Goal: Find specific page/section: Find specific page/section

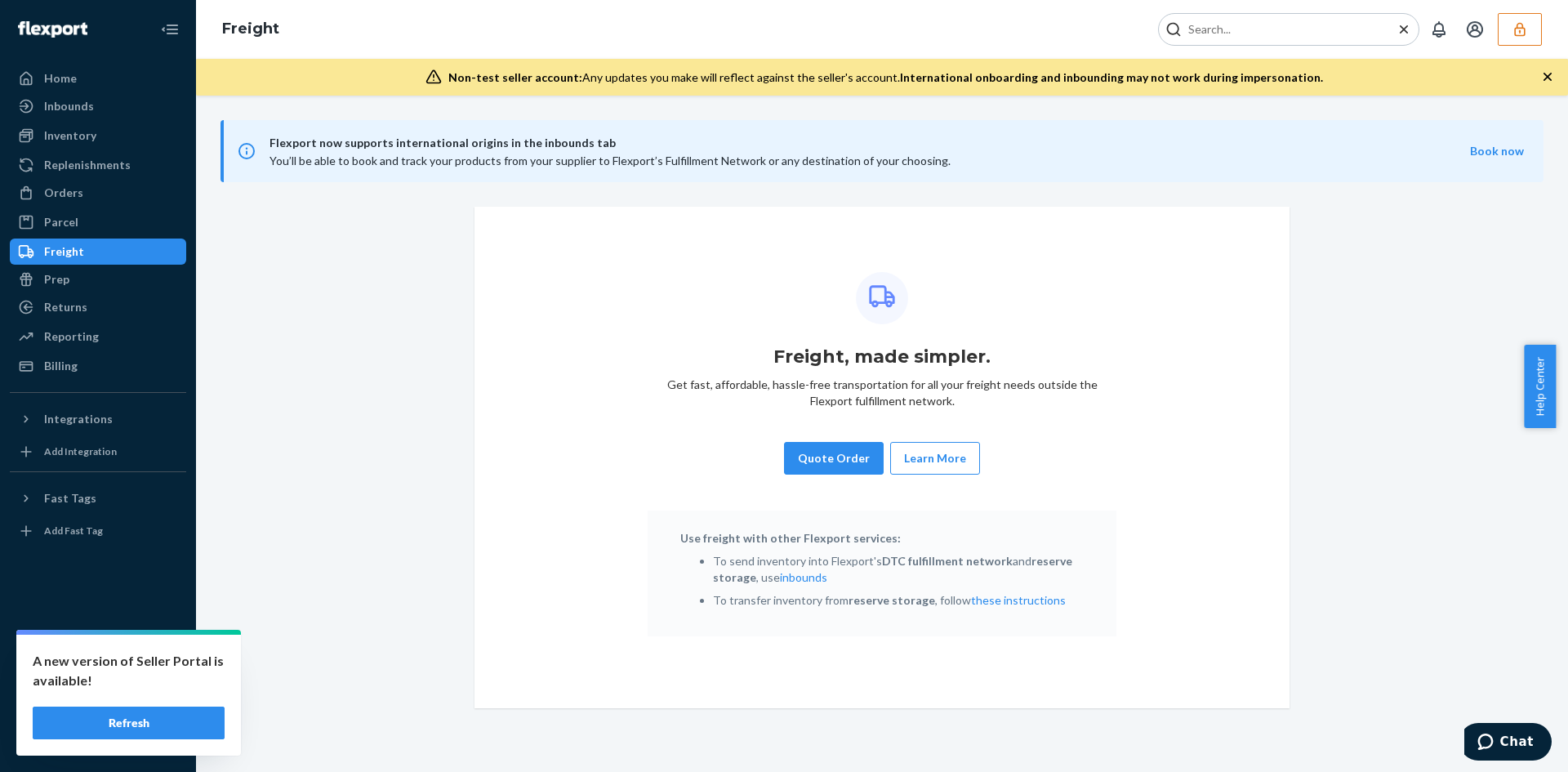
click at [1299, 29] on input "Search Input" at bounding box center [1282, 30] width 200 height 17
paste input "kelliemythicalcom"
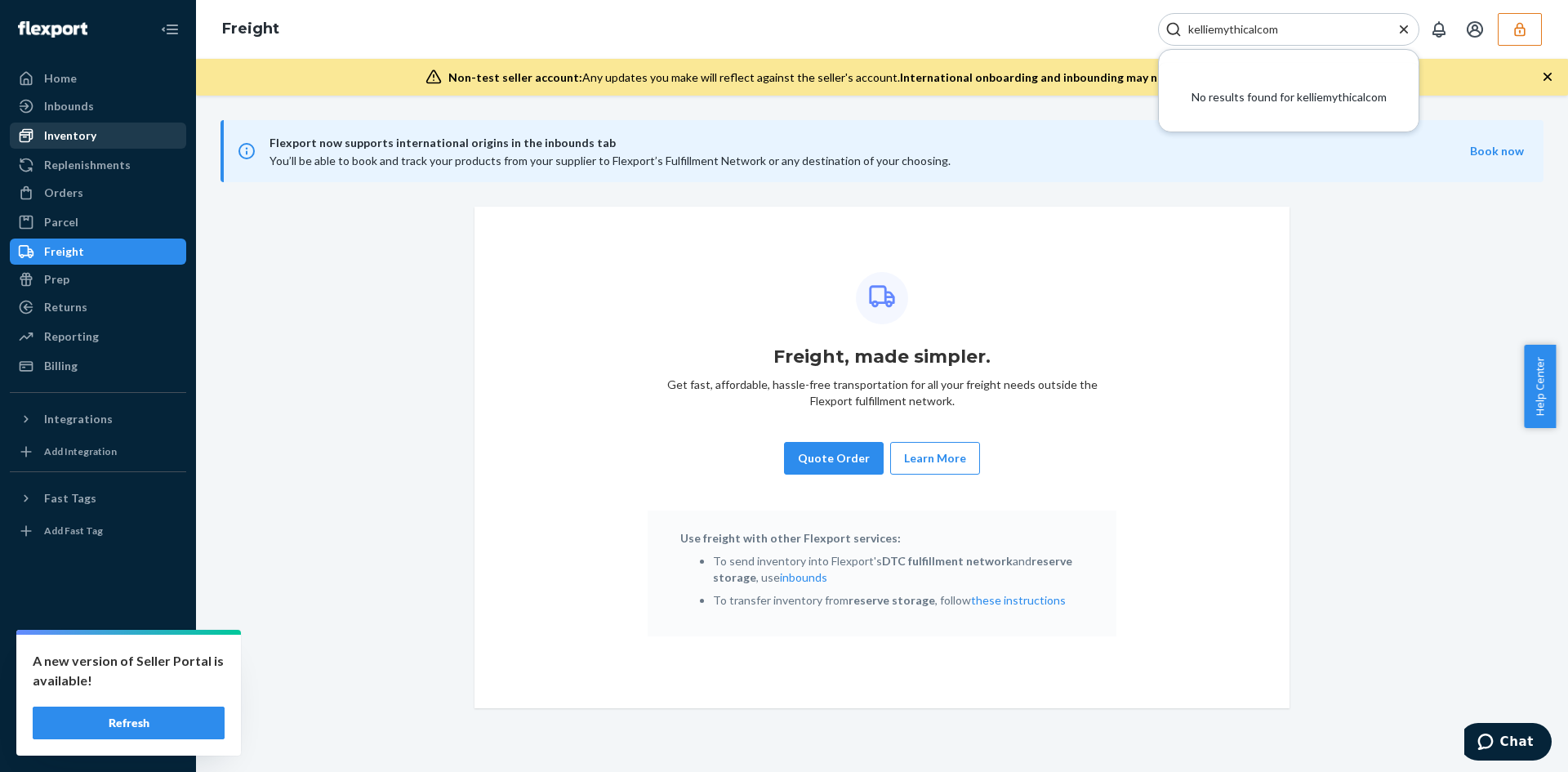
type input "kelliemythicalcom"
click at [89, 135] on div "Inventory" at bounding box center [70, 135] width 52 height 17
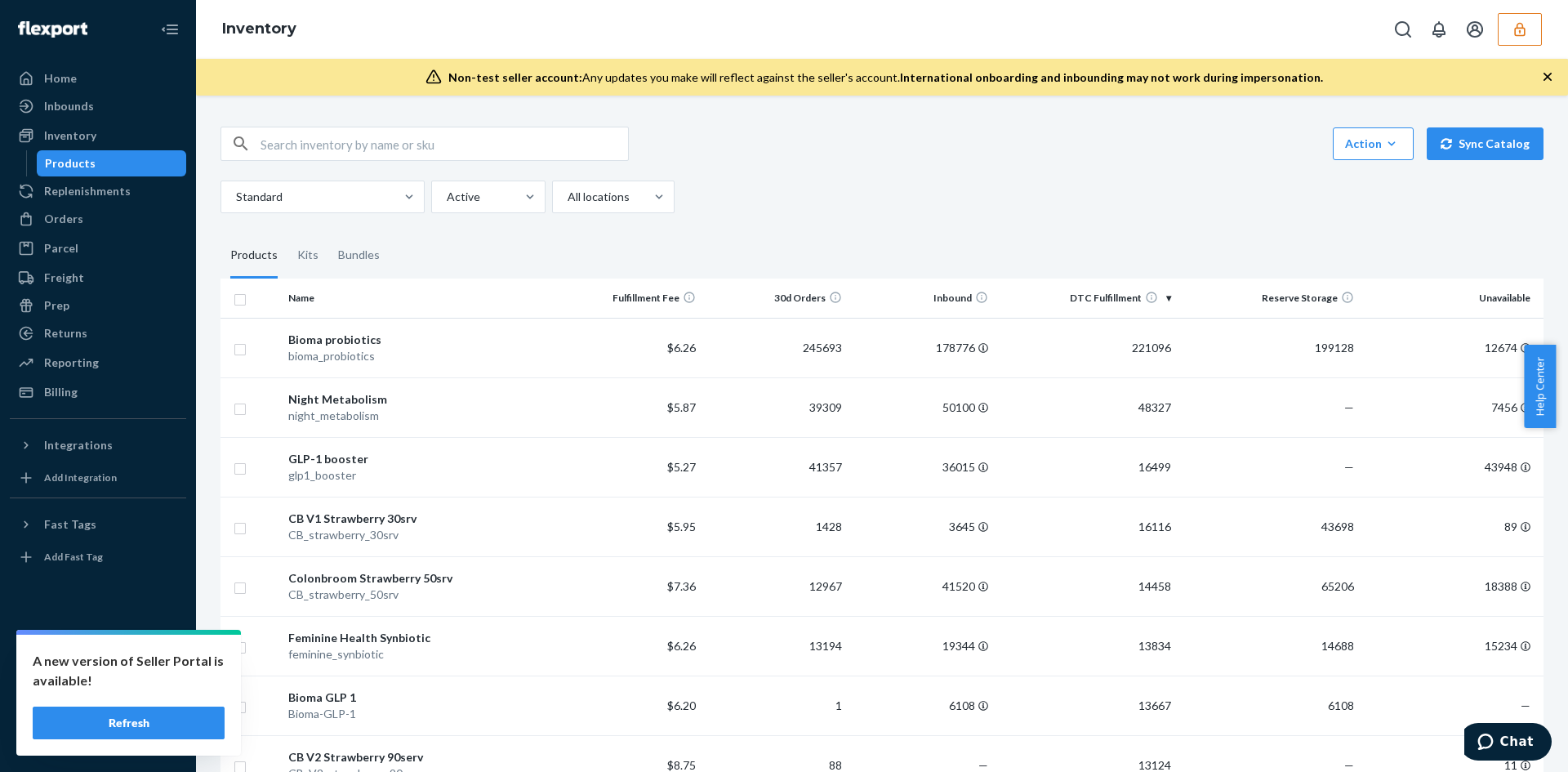
click at [92, 163] on div "Products" at bounding box center [112, 163] width 147 height 23
drag, startPoint x: 1432, startPoint y: 22, endPoint x: 1424, endPoint y: 31, distance: 12.0
click at [1424, 31] on button "Open notifications" at bounding box center [1439, 29] width 33 height 33
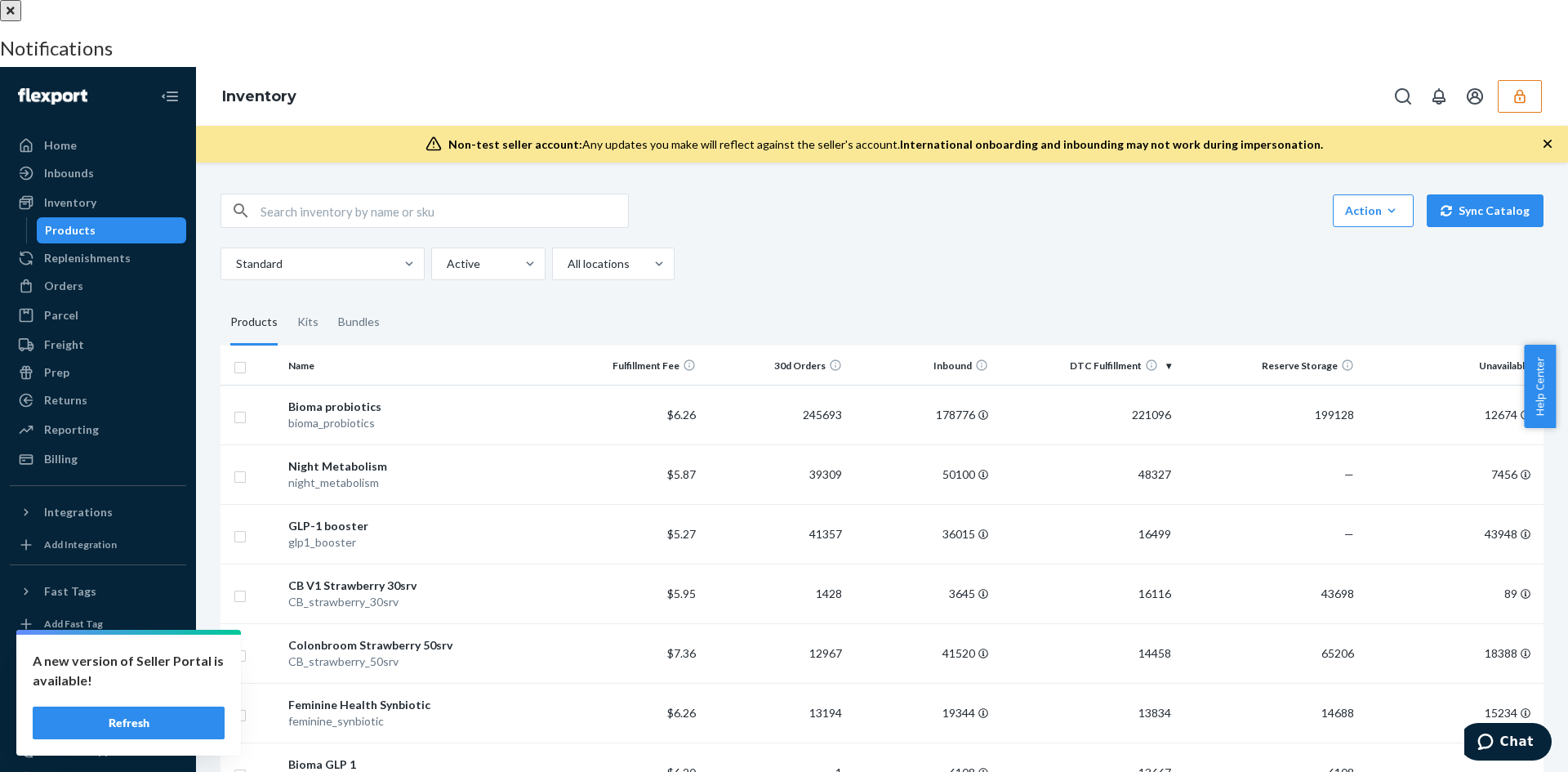
drag, startPoint x: 1059, startPoint y: 13, endPoint x: 1454, endPoint y: 20, distance: 395.1
click at [1064, 0] on div at bounding box center [784, 0] width 1568 height 0
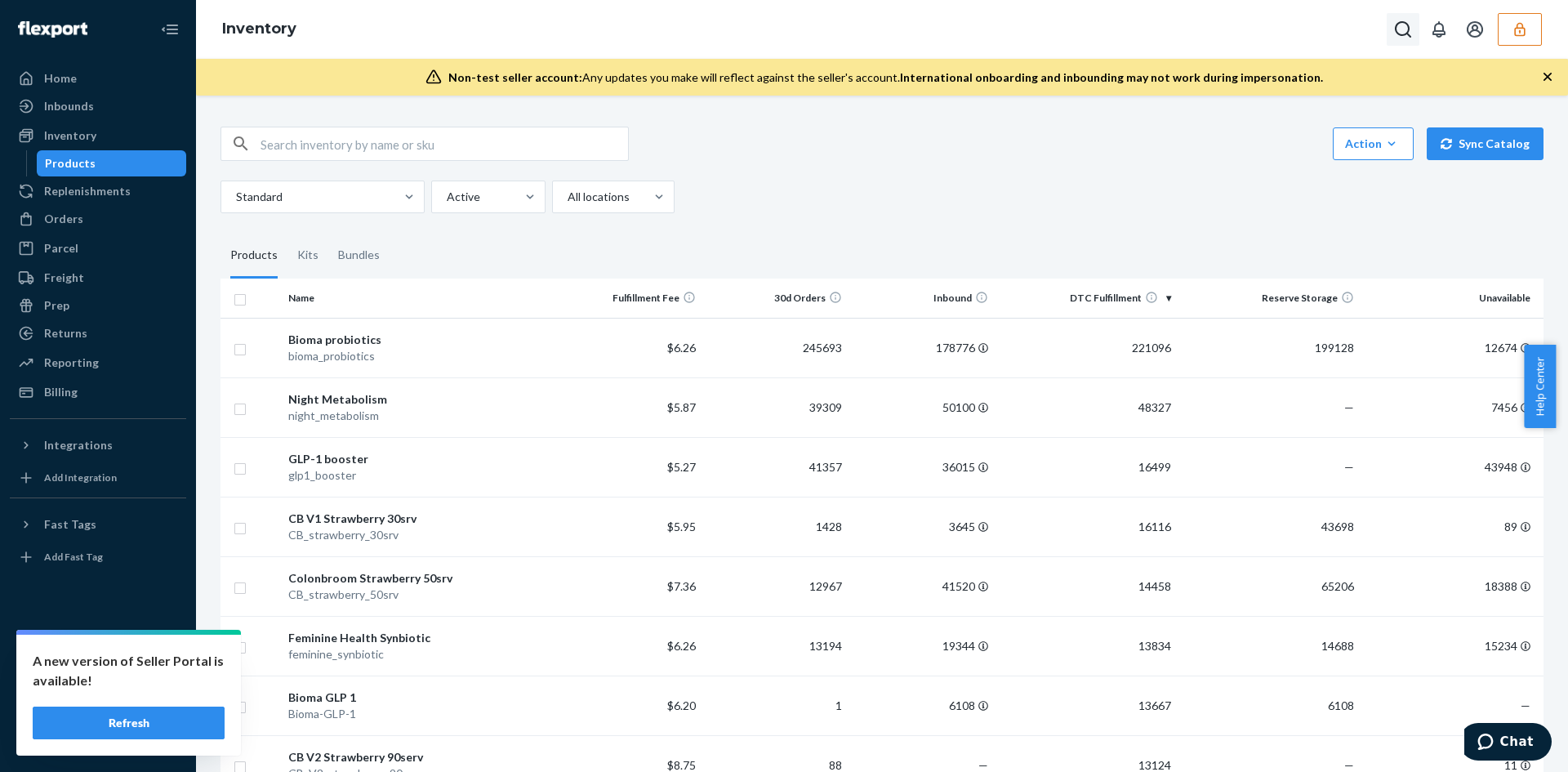
click at [1393, 36] on icon "Open Search Box" at bounding box center [1403, 30] width 20 height 20
drag, startPoint x: 1301, startPoint y: 38, endPoint x: 1307, endPoint y: 31, distance: 9.2
click at [1302, 36] on div at bounding box center [1289, 29] width 262 height 33
drag, startPoint x: 1307, startPoint y: 31, endPoint x: 1226, endPoint y: 39, distance: 81.4
click at [1226, 39] on div at bounding box center [1289, 29] width 262 height 33
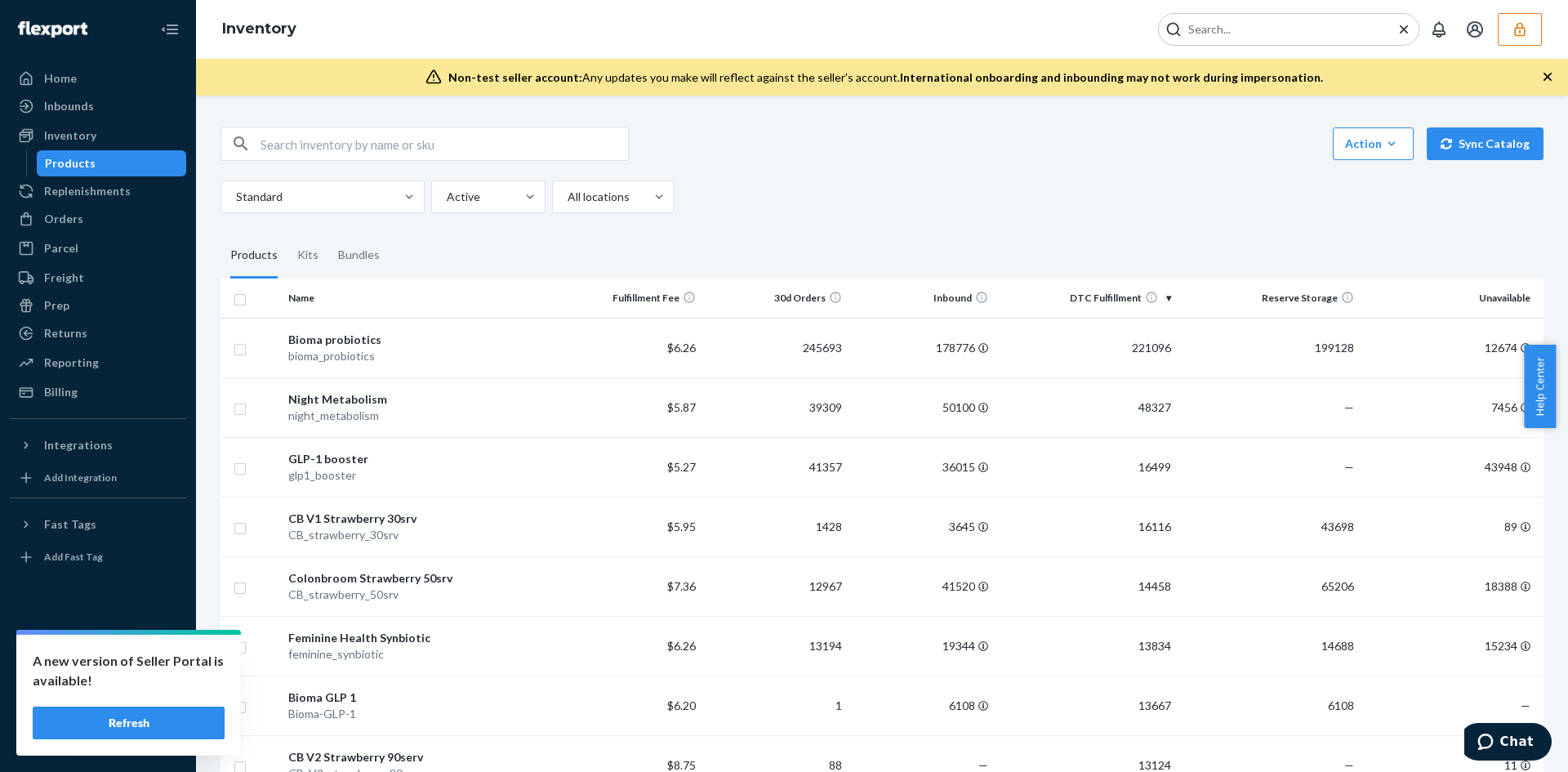
click at [1229, 33] on input "Search Input" at bounding box center [1282, 30] width 200 height 17
paste input "kelliemythicalcom"
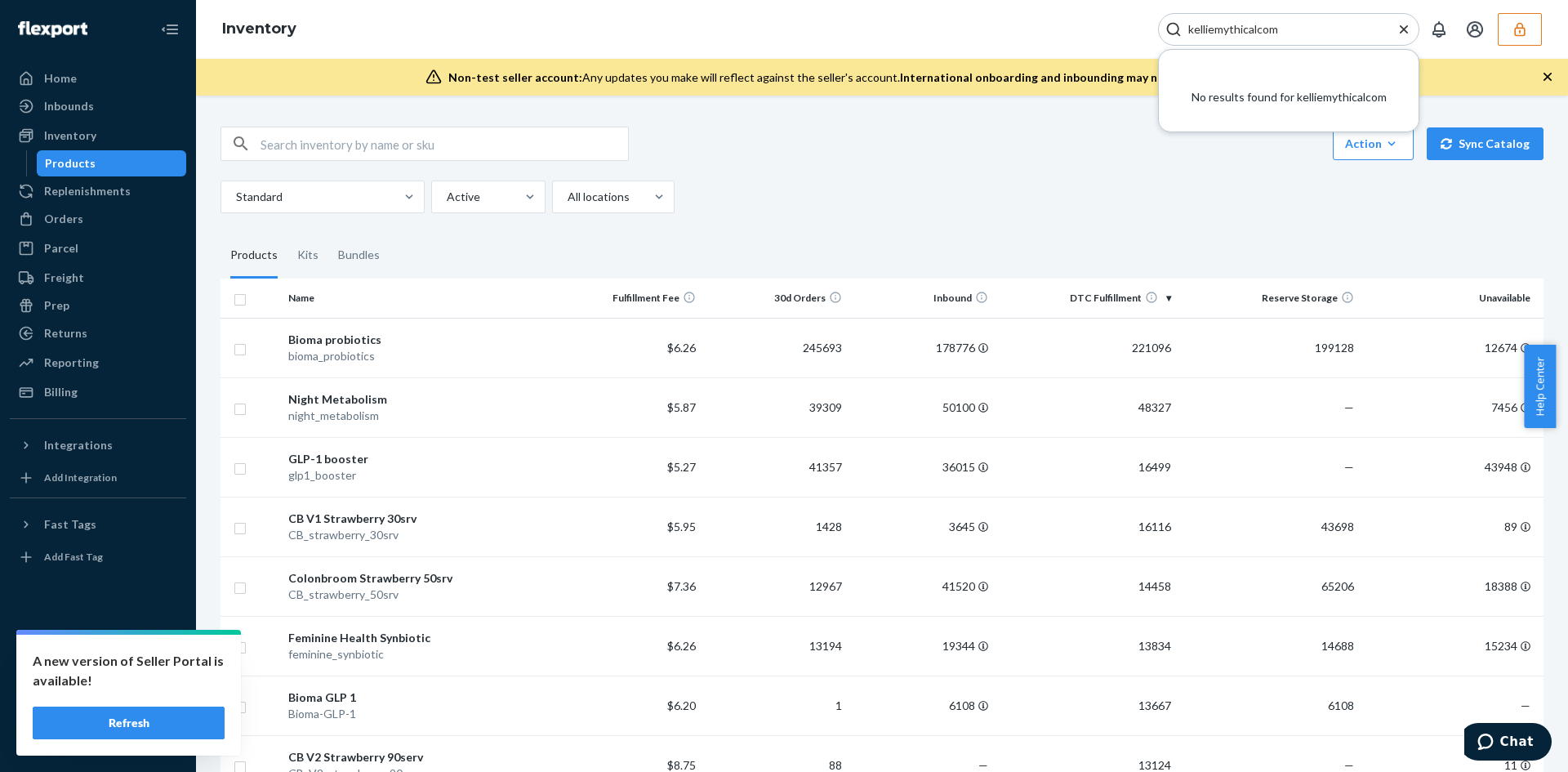
type input "kelliemythicalcom"
click at [1401, 22] on icon "Close Search" at bounding box center [1404, 30] width 17 height 17
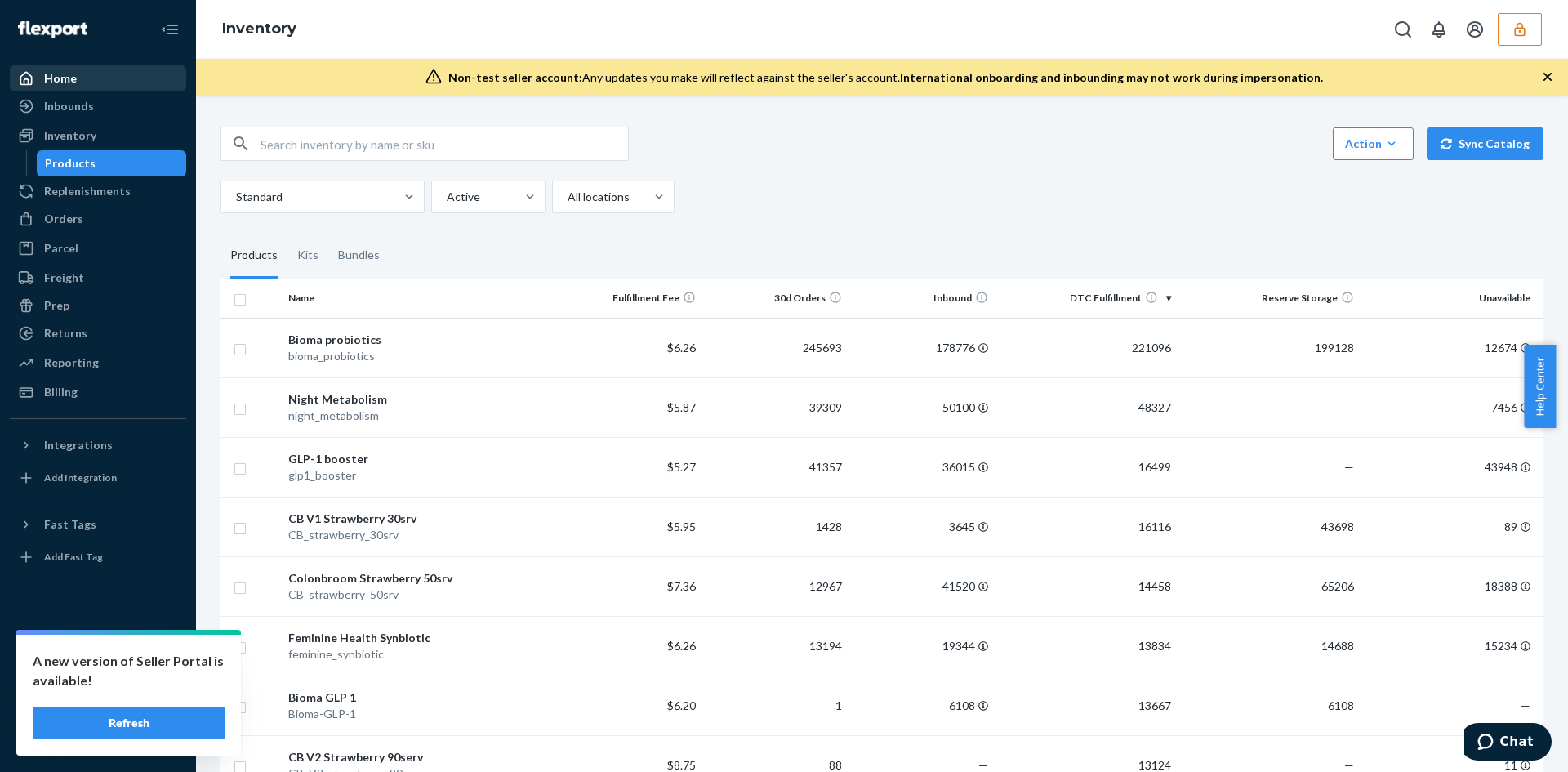
click at [77, 80] on div "Home" at bounding box center [98, 78] width 173 height 23
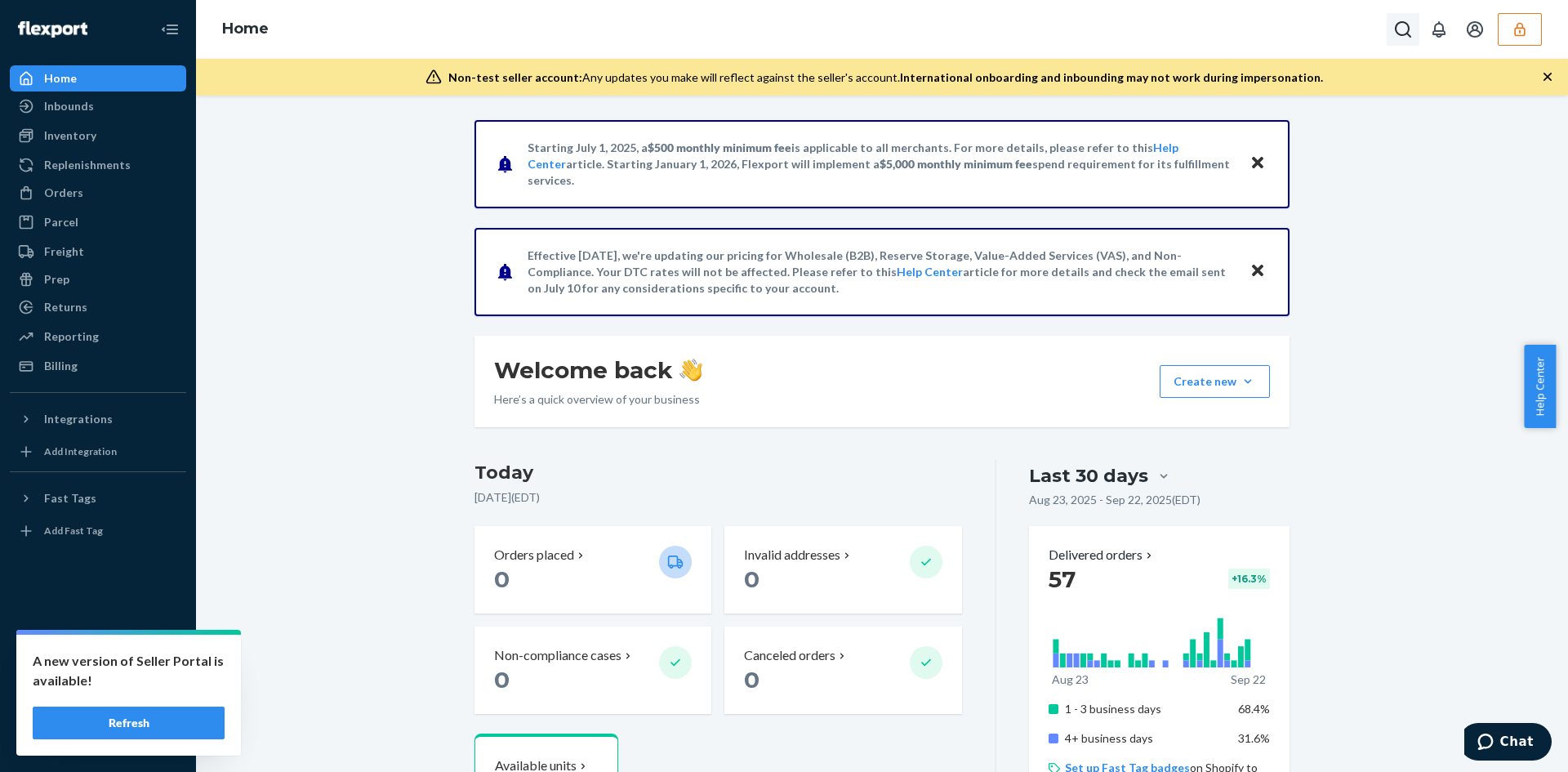
click at [1412, 34] on icon "Open Search Box" at bounding box center [1403, 30] width 20 height 20
click at [1514, 36] on icon "button" at bounding box center [1520, 30] width 17 height 17
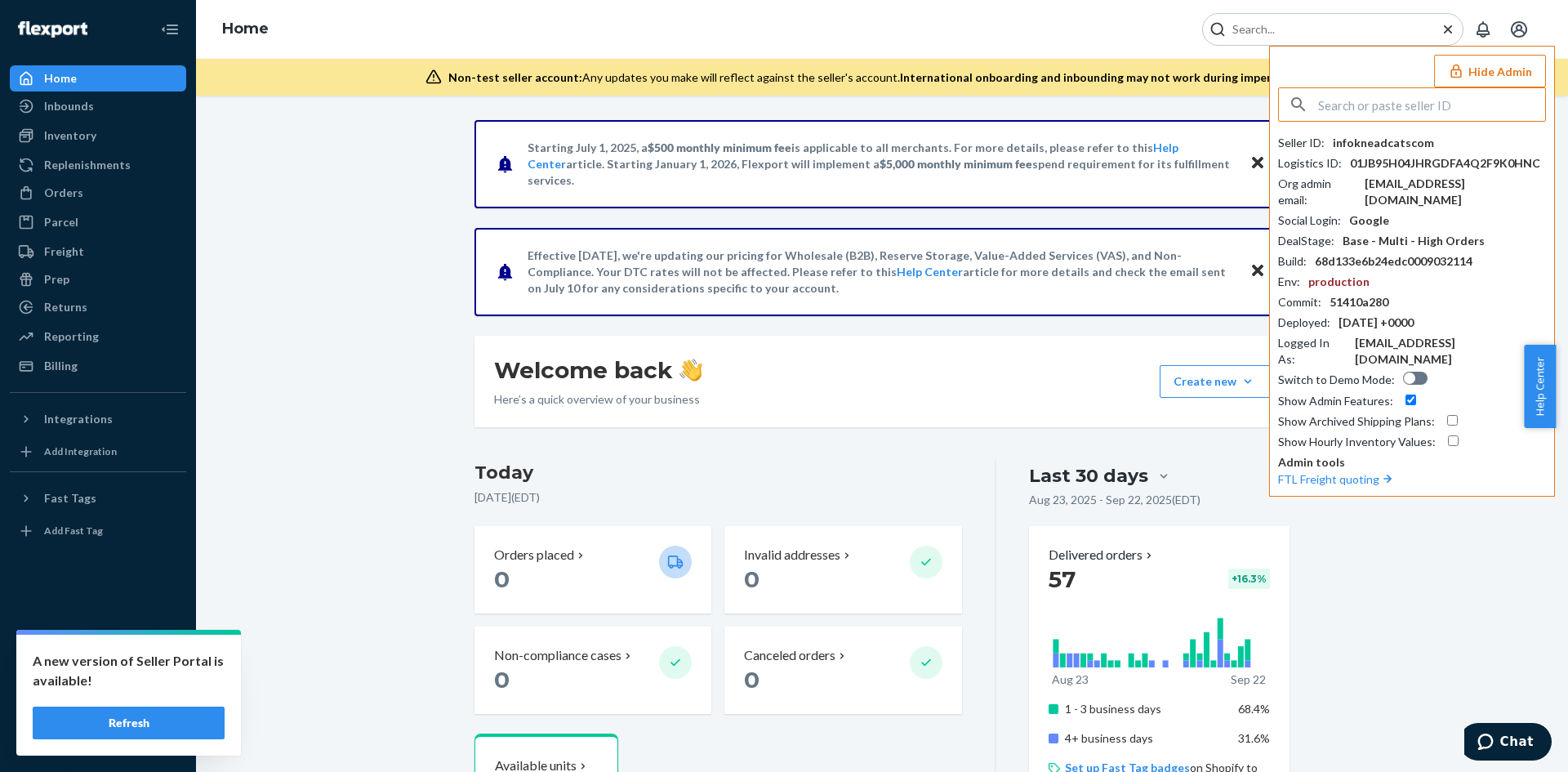
click at [1404, 106] on input "text" at bounding box center [1432, 104] width 227 height 33
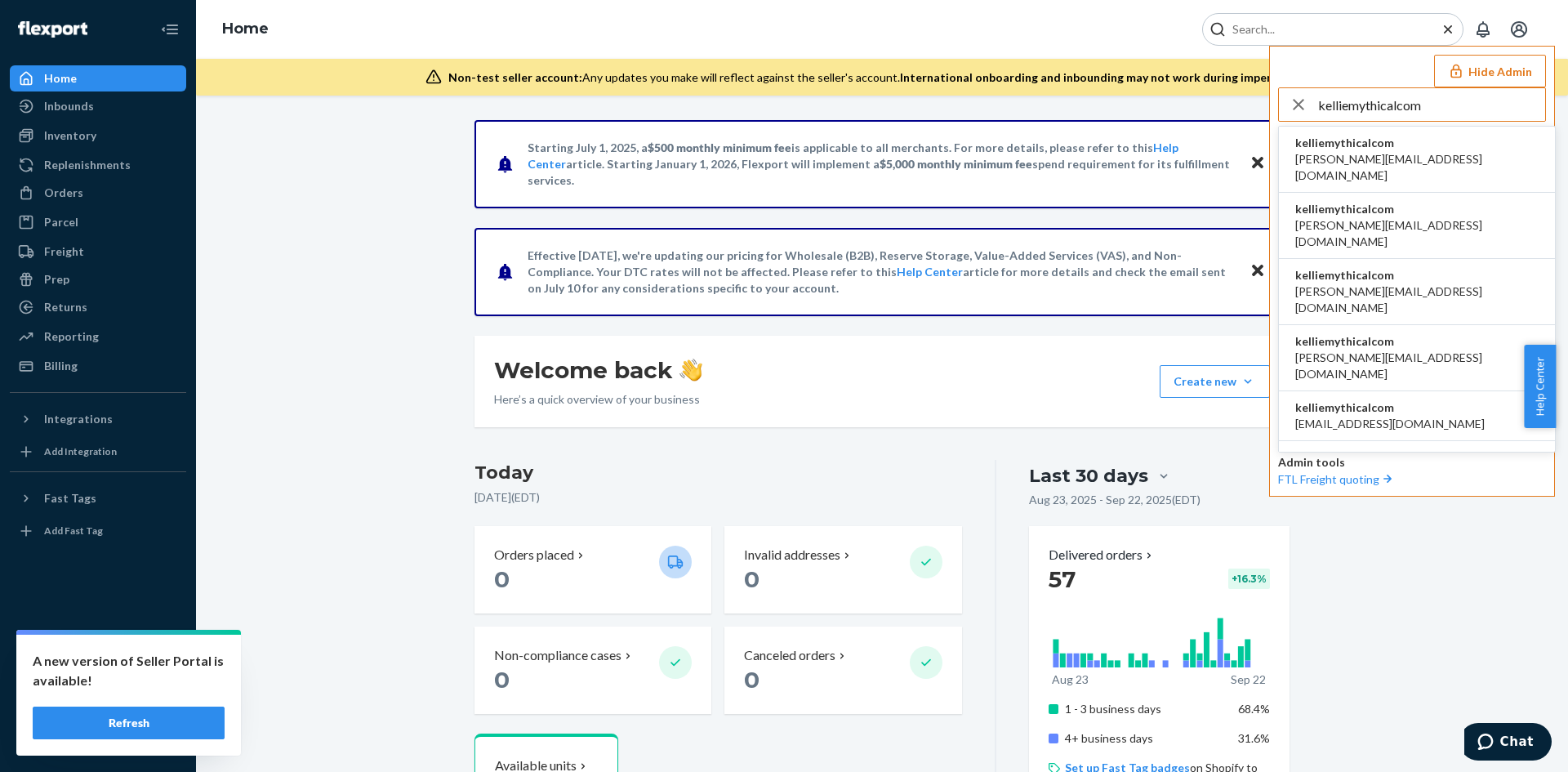
type input "kelliemythicalcom"
click at [1372, 153] on span "[PERSON_NAME][EMAIL_ADDRESS][DOMAIN_NAME]" at bounding box center [1417, 167] width 243 height 33
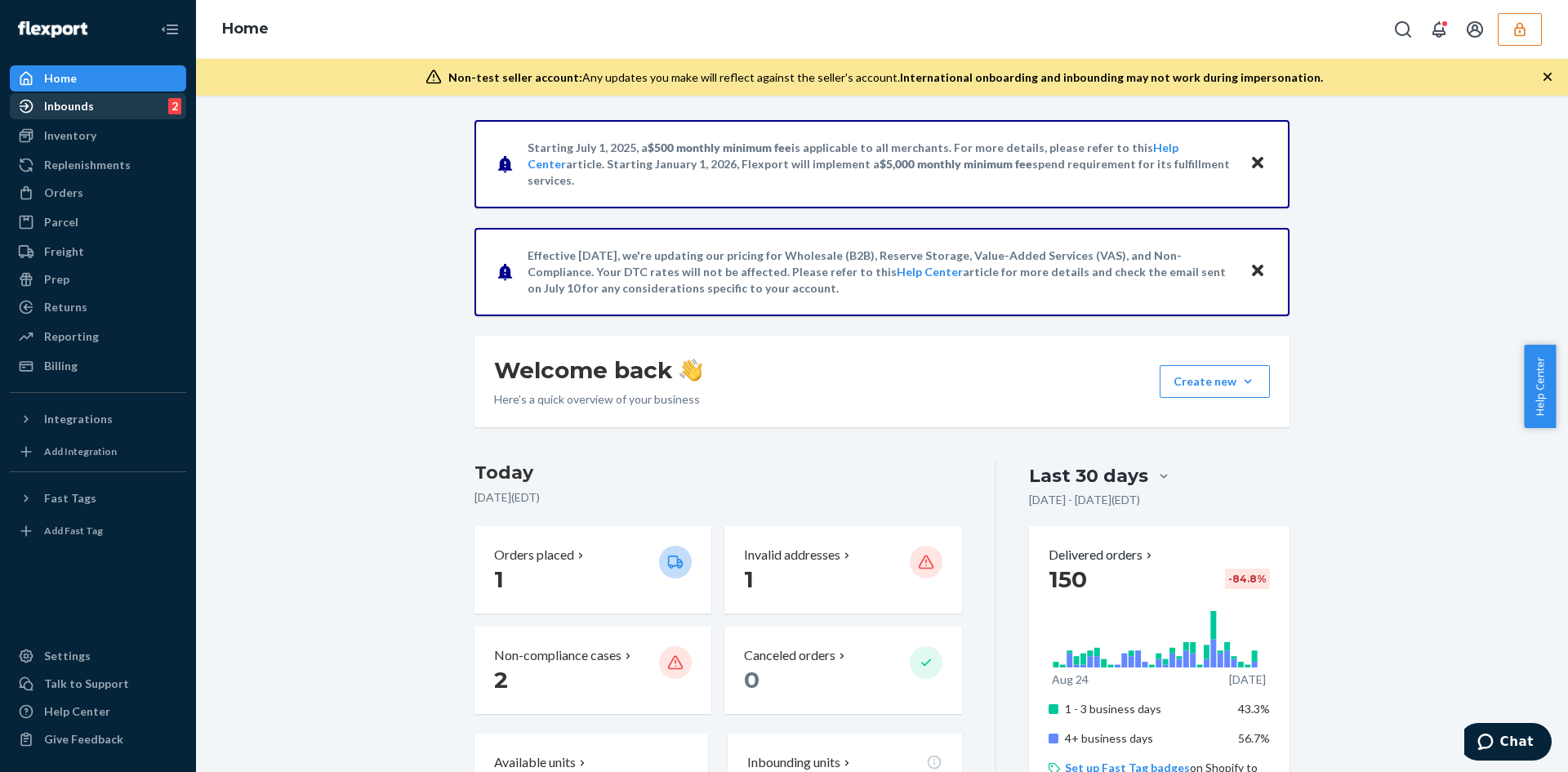
click at [73, 98] on div "Inbounds" at bounding box center [69, 106] width 49 height 17
